Goal: Check status: Check status

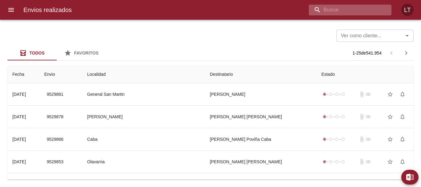
click at [355, 8] on input "buscar" at bounding box center [345, 10] width 72 height 11
paste input "9519212"
type input "9519212"
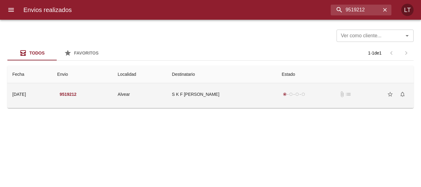
click at [167, 98] on td "Alvear" at bounding box center [140, 94] width 54 height 22
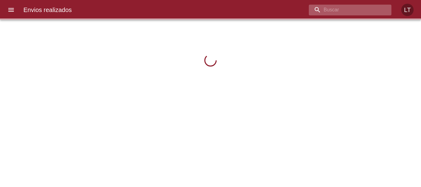
click at [345, 13] on input "buscar" at bounding box center [345, 10] width 72 height 11
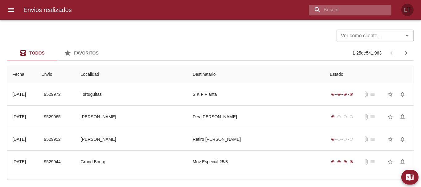
paste input "89557"
type input "89557"
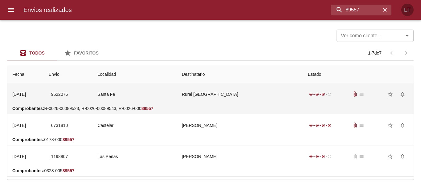
click at [263, 92] on td "Rural Santa Fe" at bounding box center [240, 94] width 126 height 22
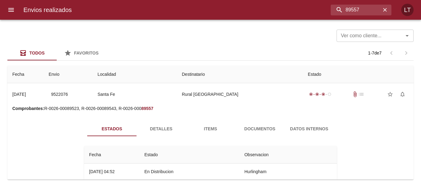
click at [260, 129] on span "Documentos" at bounding box center [260, 129] width 42 height 8
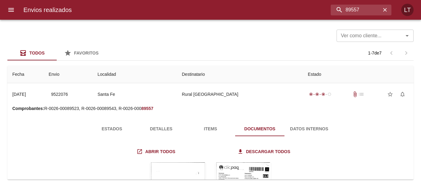
scroll to position [62, 0]
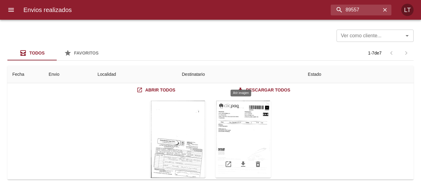
click at [240, 116] on div "Tabla de envíos del cliente" at bounding box center [244, 139] width 56 height 77
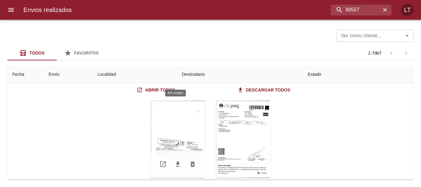
click at [191, 126] on div "Tabla de envíos del cliente" at bounding box center [178, 139] width 56 height 77
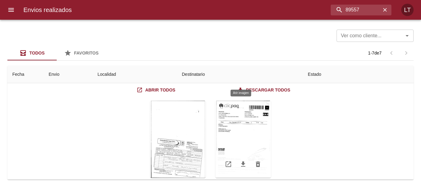
click at [236, 126] on div "Tabla de envíos del cliente" at bounding box center [244, 139] width 56 height 77
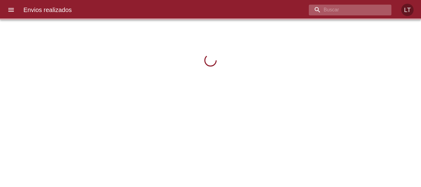
click at [371, 15] on input "buscar" at bounding box center [345, 10] width 72 height 11
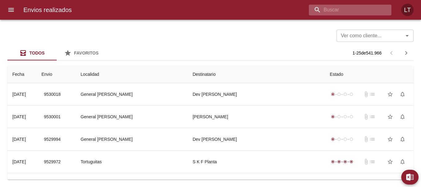
click at [371, 15] on input "buscar" at bounding box center [345, 10] width 72 height 11
paste input "9491893"
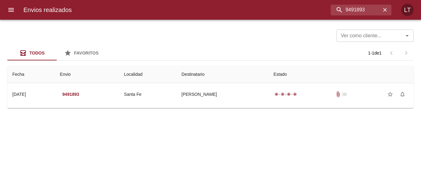
click at [246, 76] on th "Destinatario" at bounding box center [223, 75] width 92 height 18
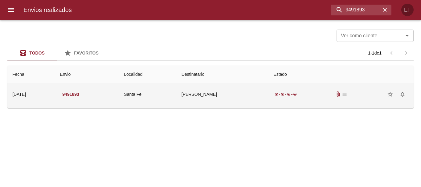
click at [246, 85] on td "[PERSON_NAME]" at bounding box center [223, 94] width 92 height 22
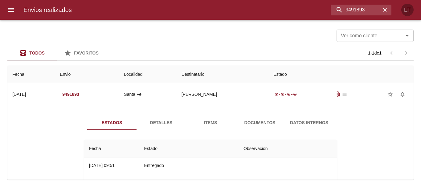
scroll to position [31, 0]
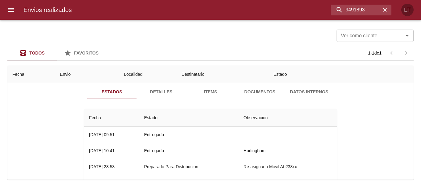
click at [159, 92] on span "Detalles" at bounding box center [161, 92] width 42 height 8
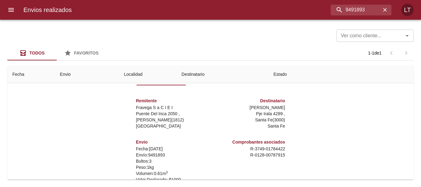
scroll to position [0, 0]
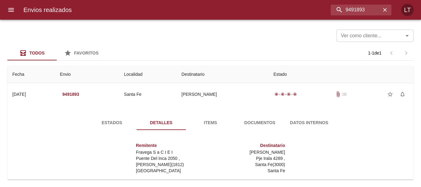
click at [111, 120] on span "Estados" at bounding box center [112, 123] width 42 height 8
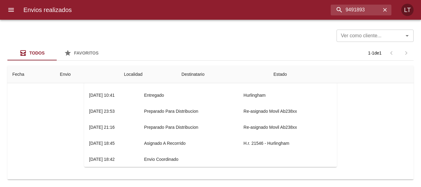
click at [33, 134] on div "Estados Detalles Items Documentos Datos Internos Fecha Estado Observacion 25/08…" at bounding box center [210, 101] width 397 height 158
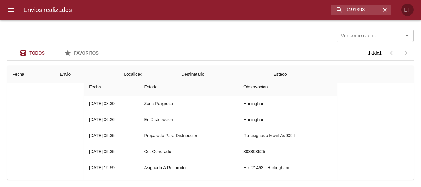
scroll to position [86, 0]
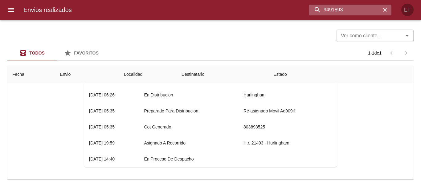
click at [358, 10] on input "9491893" at bounding box center [345, 10] width 72 height 11
paste input "53"
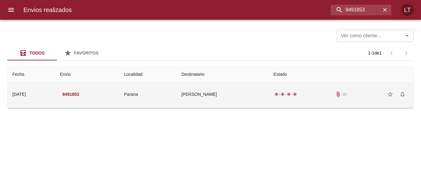
click at [252, 98] on td "[PERSON_NAME]" at bounding box center [223, 94] width 92 height 22
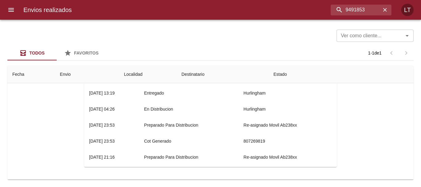
scroll to position [0, 0]
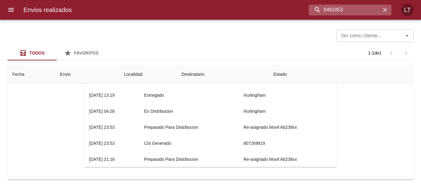
click at [361, 10] on input "9491853" at bounding box center [345, 10] width 72 height 11
paste input "696"
type input "9491696"
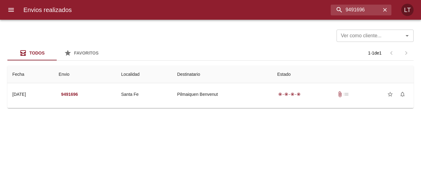
click at [261, 83] on th "Destinatario" at bounding box center [222, 75] width 100 height 18
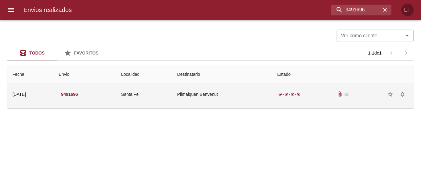
click at [264, 90] on td "Pilmaiquen Benvenut" at bounding box center [222, 94] width 100 height 22
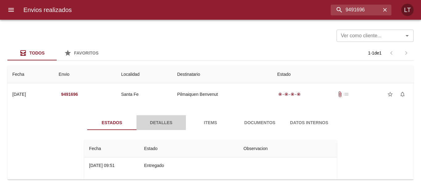
click at [172, 124] on span "Detalles" at bounding box center [161, 123] width 42 height 8
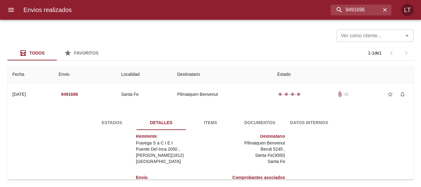
click at [230, 119] on button "Items" at bounding box center [210, 122] width 49 height 15
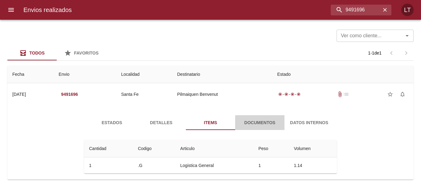
click at [269, 121] on span "Documentos" at bounding box center [260, 123] width 42 height 8
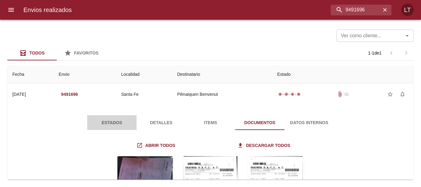
click at [116, 121] on span "Estados" at bounding box center [112, 123] width 42 height 8
